Goal: Task Accomplishment & Management: Manage account settings

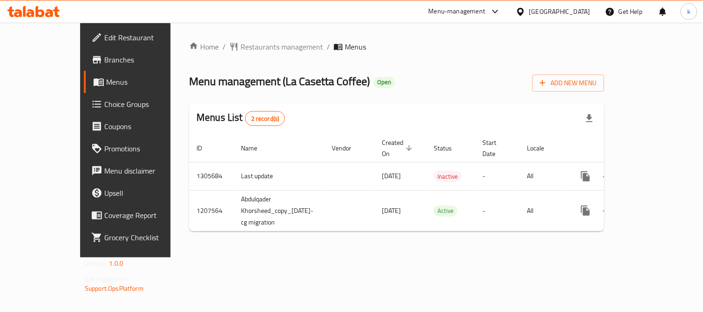
click at [241, 46] on span "Restaurants management" at bounding box center [282, 46] width 82 height 11
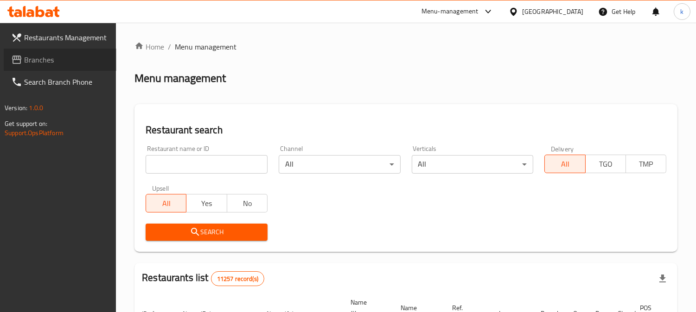
click at [45, 59] on span "Branches" at bounding box center [66, 59] width 85 height 11
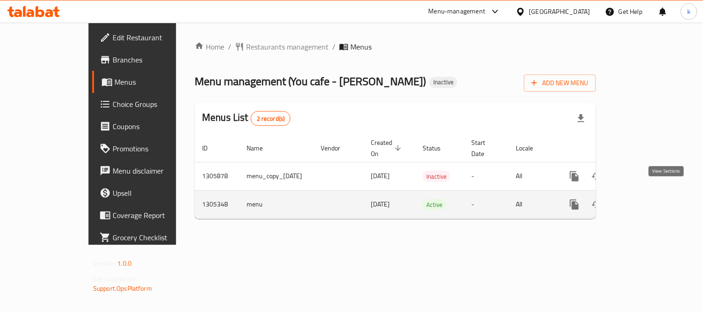
click at [647, 199] on icon "enhanced table" at bounding box center [641, 204] width 11 height 11
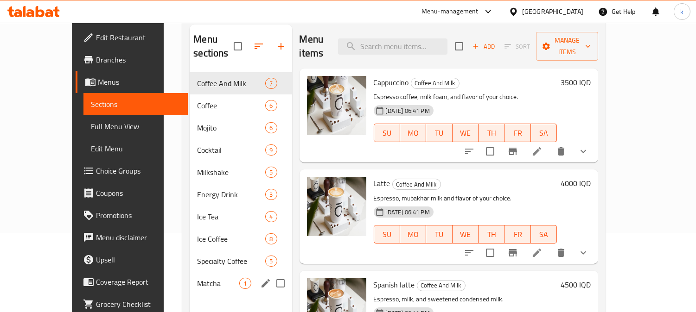
scroll to position [44, 0]
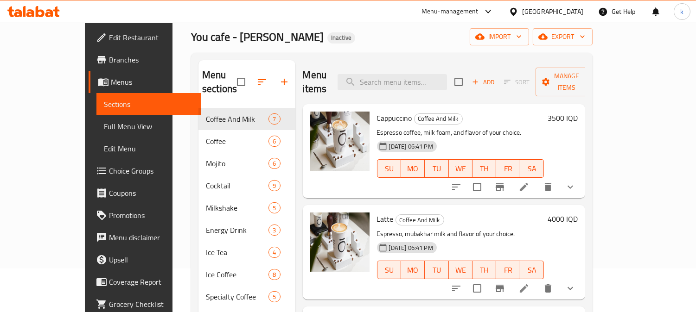
click at [279, 76] on icon "button" at bounding box center [284, 81] width 11 height 11
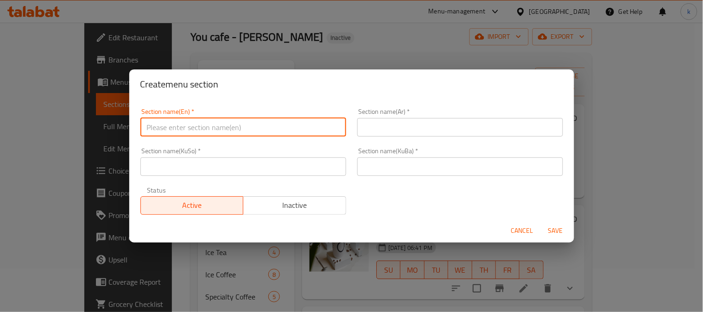
click at [203, 133] on input "text" at bounding box center [243, 127] width 206 height 19
type input "Ice Cream"
click at [402, 133] on input "text" at bounding box center [460, 127] width 206 height 19
click at [201, 132] on input "Ice Cream" at bounding box center [243, 127] width 206 height 19
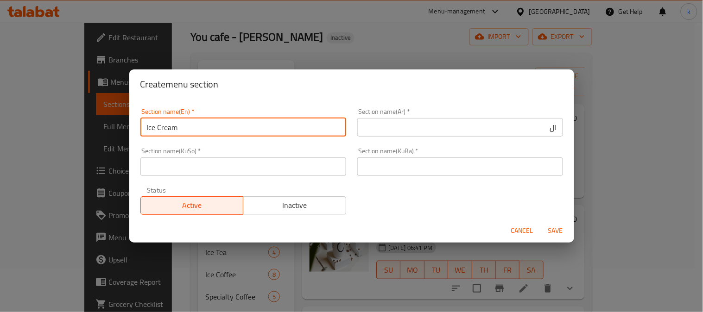
click at [201, 132] on input "Ice Cream" at bounding box center [243, 127] width 206 height 19
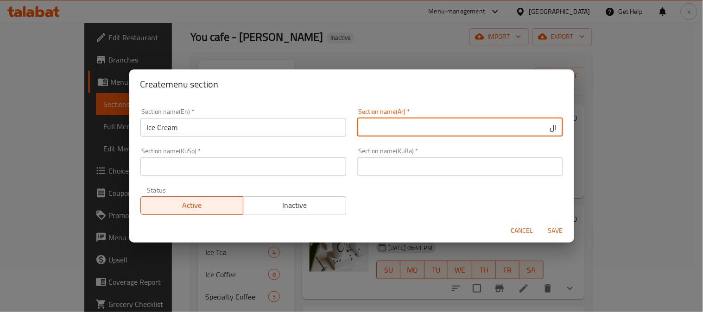
click at [497, 132] on input "ال" at bounding box center [460, 127] width 206 height 19
paste input "آيس كريم"
click at [534, 128] on input "ال آيس كريم" at bounding box center [460, 127] width 206 height 19
type input "الآيس الكريم"
click at [496, 168] on input "text" at bounding box center [460, 167] width 206 height 19
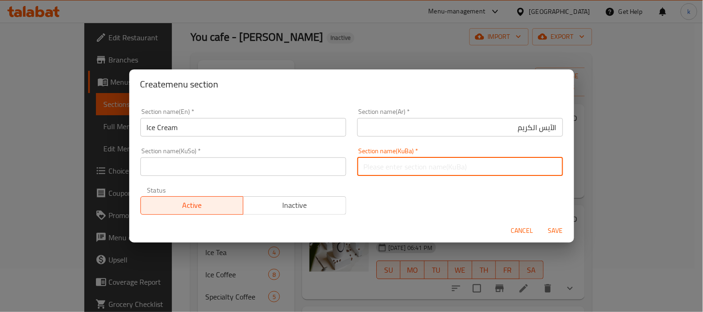
paste input "ئایس کرێم"
type input "ئایس کرێم"
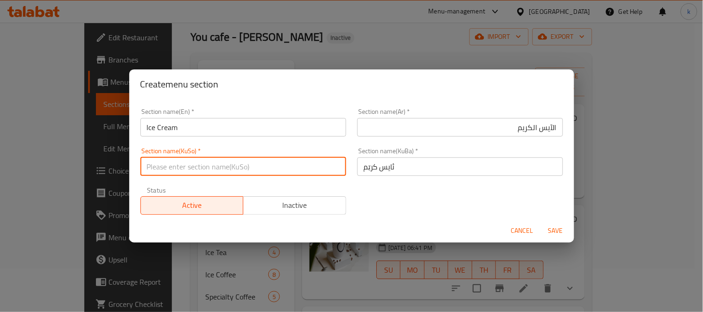
click at [187, 169] on input "text" at bounding box center [243, 167] width 206 height 19
paste input "ئایس کرێم"
type input "ئایس کرێم"
click at [560, 225] on span "Save" at bounding box center [556, 231] width 22 height 12
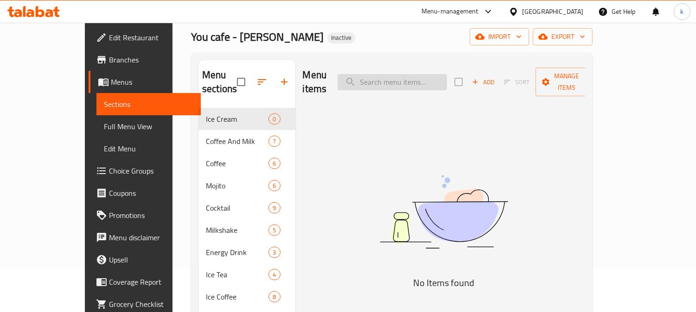
click at [400, 81] on input "search" at bounding box center [391, 82] width 109 height 16
paste input "Avocado Coffee"
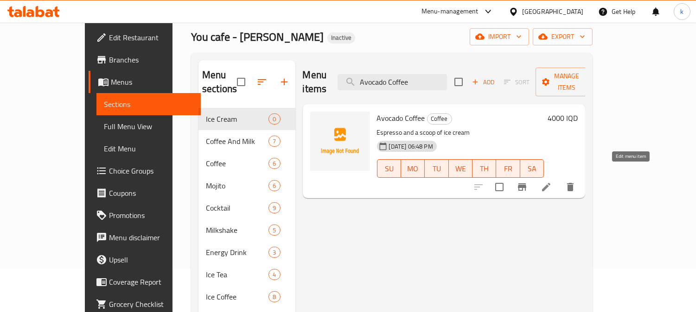
type input "Avocado Coffee"
click at [552, 182] on icon at bounding box center [545, 187] width 11 height 11
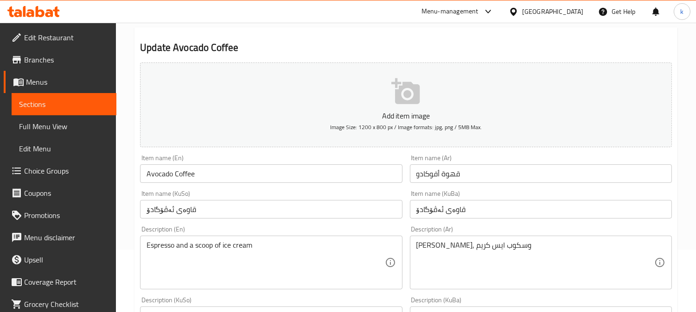
scroll to position [86, 0]
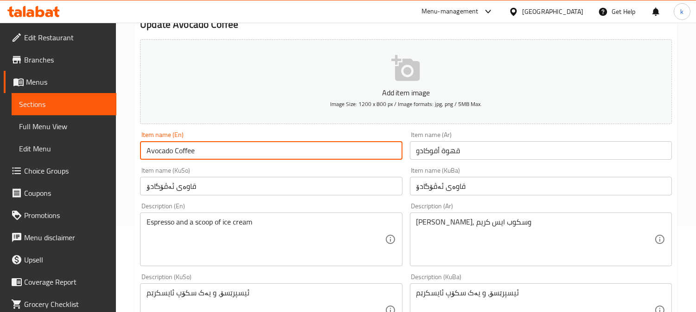
click at [238, 154] on input "Avocado Coffee" at bounding box center [271, 150] width 262 height 19
click at [234, 152] on input "Avocado Coffee" at bounding box center [271, 150] width 262 height 19
paste input "to coff"
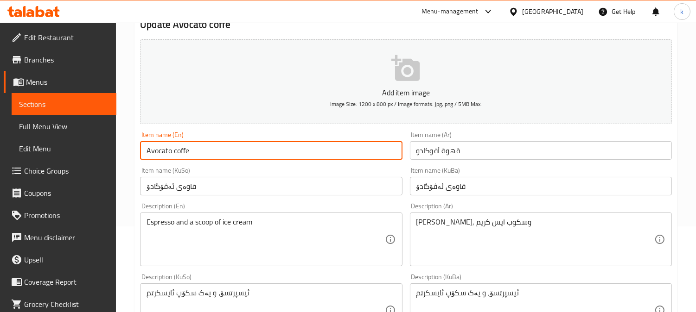
click at [177, 148] on input "Avocato coffe" at bounding box center [271, 150] width 262 height 19
click at [229, 152] on input "Avocato Coffe" at bounding box center [271, 150] width 262 height 19
type input "Avocato Coffe"
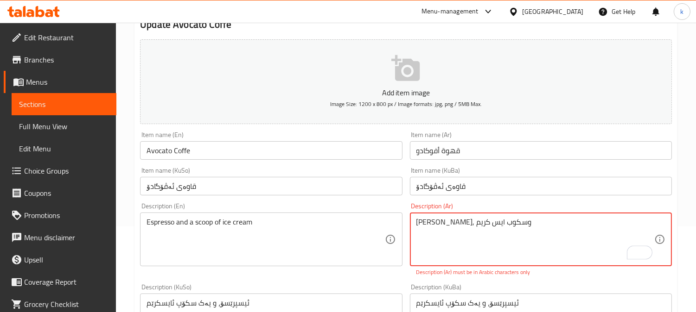
click at [502, 246] on textarea "[PERSON_NAME], وسكوب ایس كریم" at bounding box center [535, 240] width 238 height 44
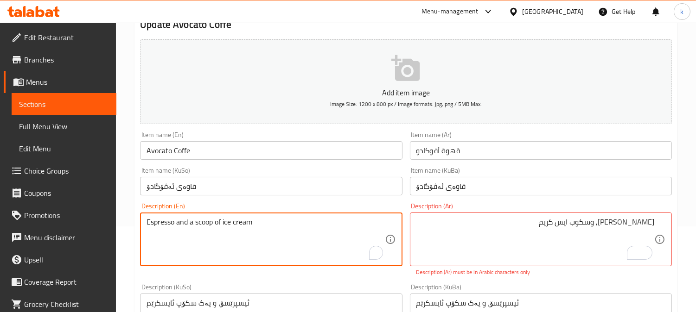
drag, startPoint x: 190, startPoint y: 222, endPoint x: 216, endPoint y: 246, distance: 35.1
click at [230, 220] on textarea "Espresso and scoop of ice cream" at bounding box center [265, 240] width 238 height 44
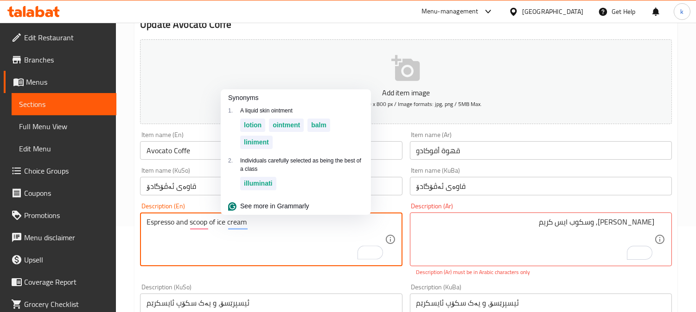
type textarea "Espresso and scoop of ice cream"
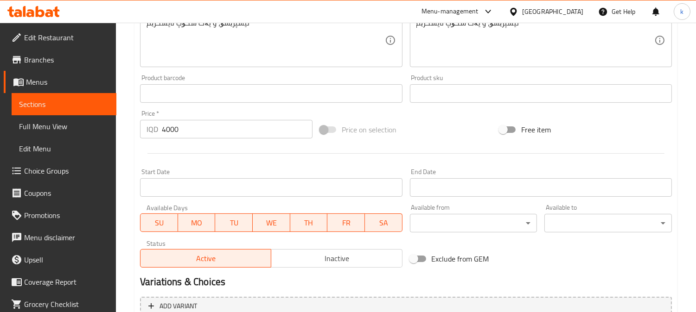
scroll to position [447, 0]
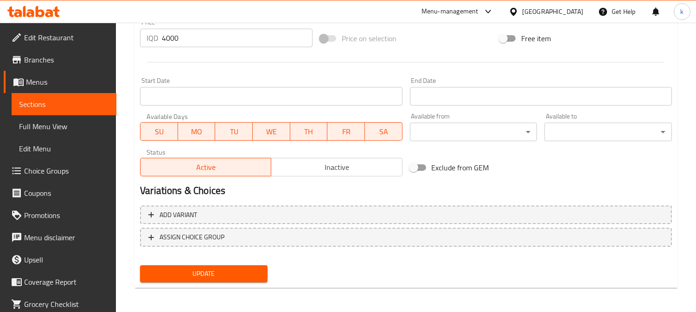
type textarea "[PERSON_NAME] و[PERSON_NAME]"
click at [212, 273] on span "Update" at bounding box center [203, 274] width 113 height 12
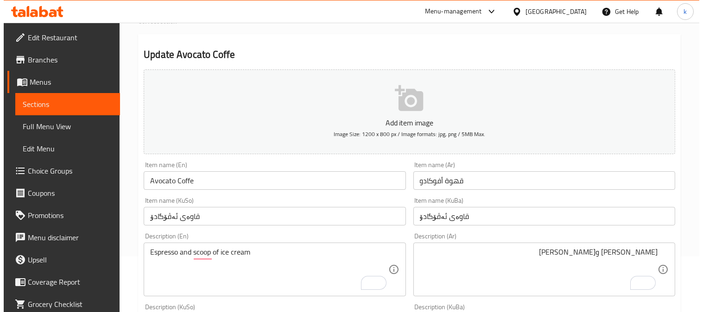
scroll to position [0, 0]
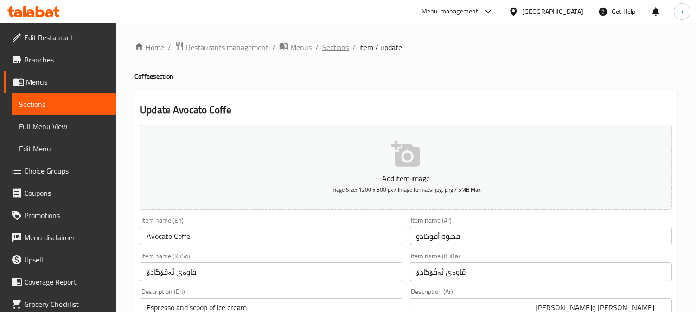
click at [325, 47] on span "Sections" at bounding box center [335, 47] width 26 height 11
